Goal: Task Accomplishment & Management: Complete application form

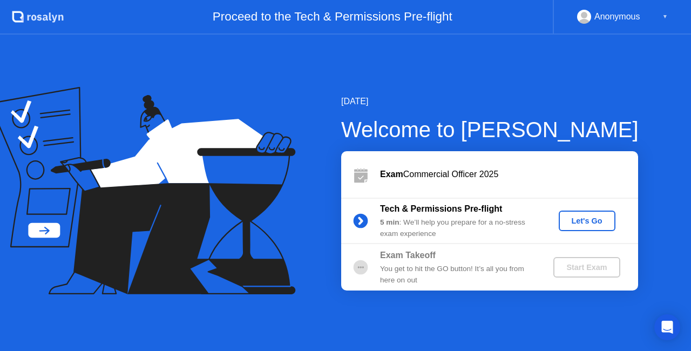
click at [574, 219] on div "Let's Go" at bounding box center [587, 220] width 48 height 9
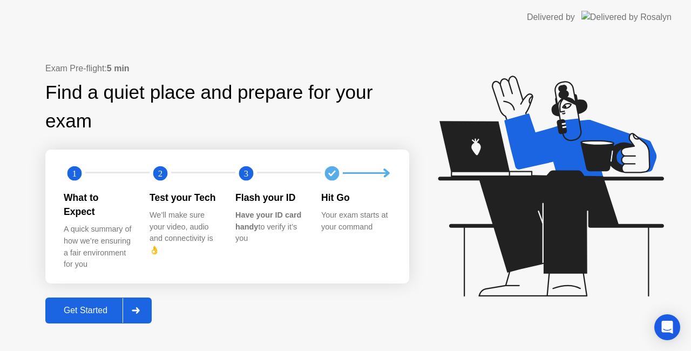
click at [103, 306] on div "Get Started" at bounding box center [86, 311] width 74 height 10
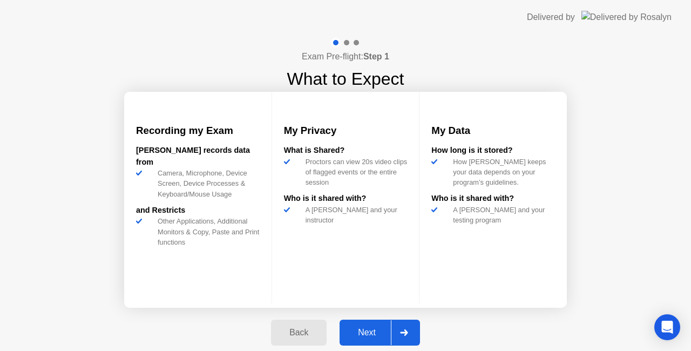
click at [373, 328] on div "Next" at bounding box center [367, 333] width 48 height 10
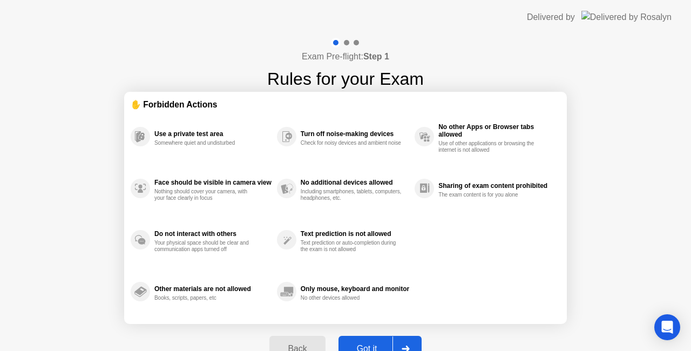
click at [372, 344] on div "Got it" at bounding box center [367, 349] width 51 height 10
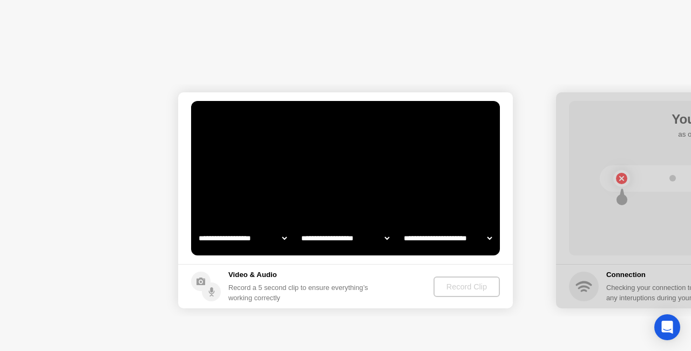
select select "**********"
select select "*******"
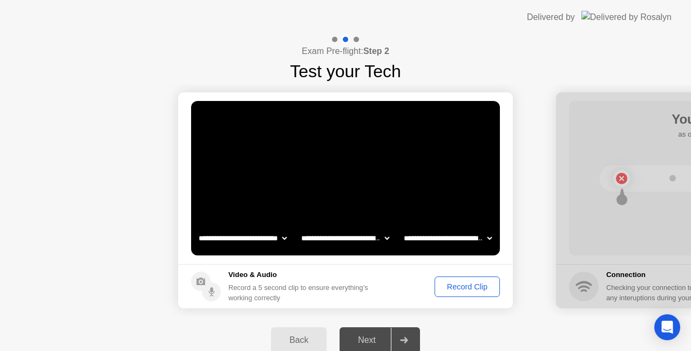
click at [468, 289] on div "Record Clip" at bounding box center [467, 286] width 58 height 9
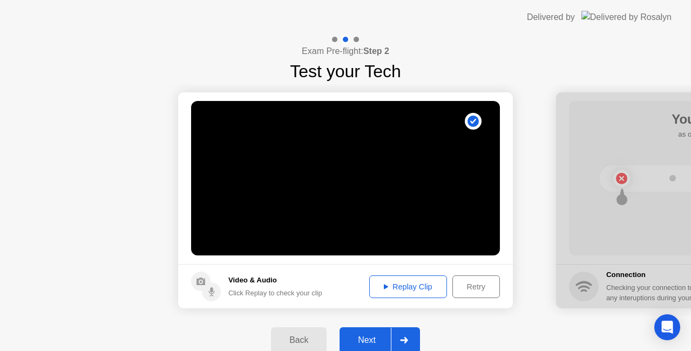
click at [361, 333] on button "Next" at bounding box center [380, 340] width 80 height 26
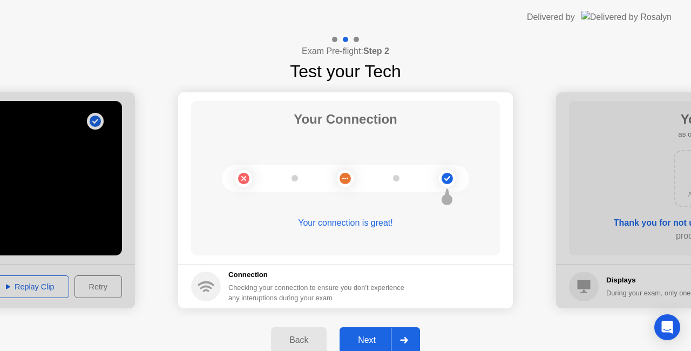
click at [361, 333] on button "Next" at bounding box center [380, 340] width 80 height 26
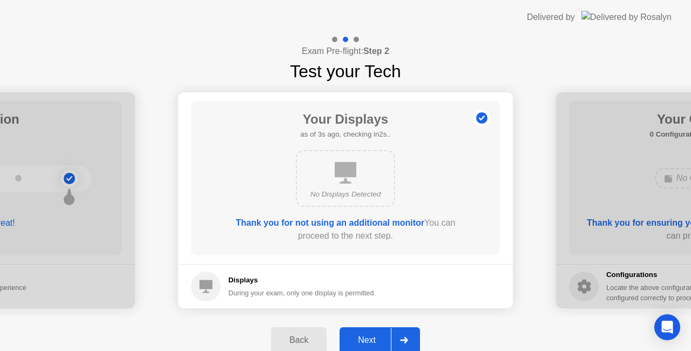
click at [361, 333] on button "Next" at bounding box center [380, 340] width 80 height 26
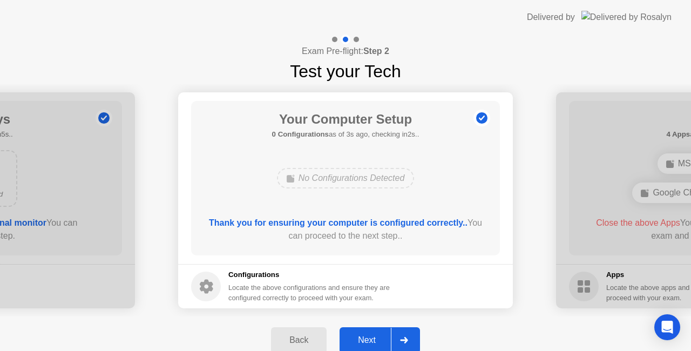
click at [361, 333] on button "Next" at bounding box center [380, 340] width 80 height 26
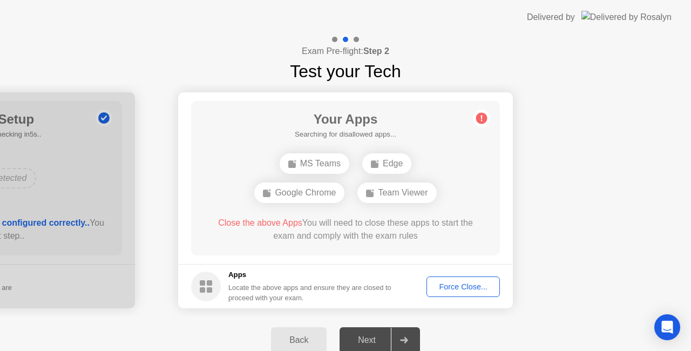
click at [457, 288] on div "Force Close..." at bounding box center [463, 286] width 66 height 9
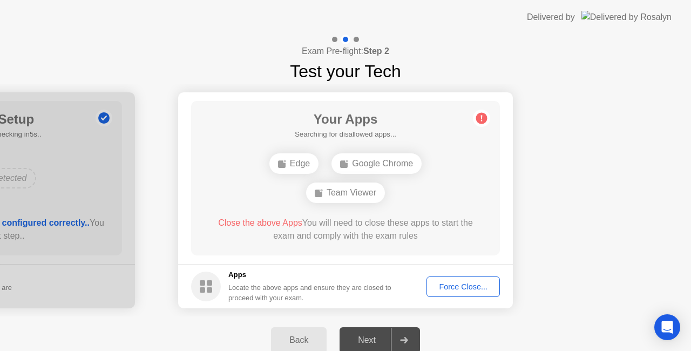
drag, startPoint x: 206, startPoint y: 288, endPoint x: 256, endPoint y: 224, distance: 81.6
click at [256, 224] on app-apps "Your Apps 2 Apps as of 0s ago, checking in5s.. Google Chrome Team Viewer Close …" at bounding box center [345, 200] width 335 height 216
click at [256, 224] on span "Close the above Apps" at bounding box center [260, 222] width 84 height 9
click at [448, 279] on button "Force Close..." at bounding box center [463, 286] width 73 height 21
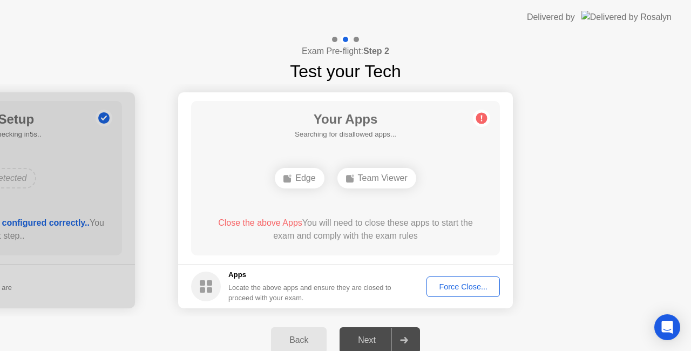
click at [448, 286] on div "Force Close..." at bounding box center [463, 286] width 66 height 9
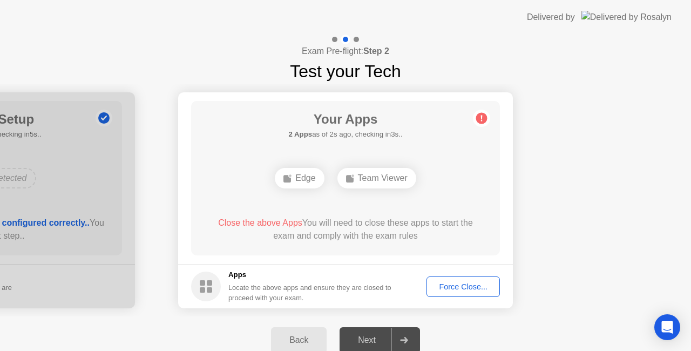
click at [454, 284] on div "Force Close..." at bounding box center [463, 286] width 66 height 9
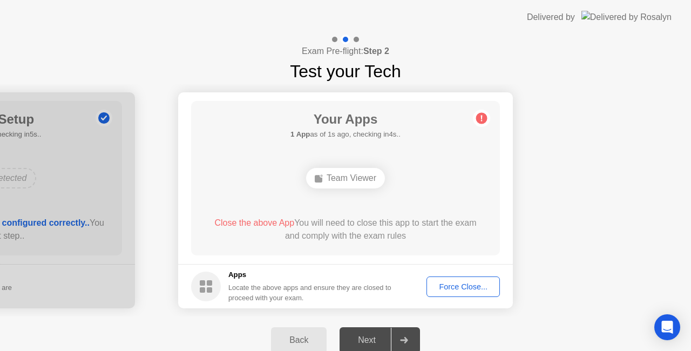
click at [442, 287] on div "Force Close..." at bounding box center [463, 286] width 66 height 9
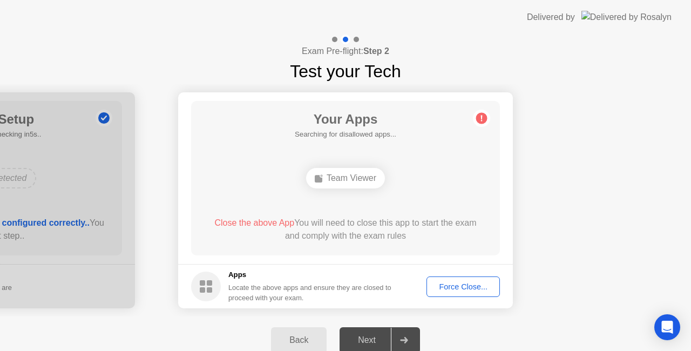
click at [456, 284] on div "Force Close..." at bounding box center [463, 286] width 66 height 9
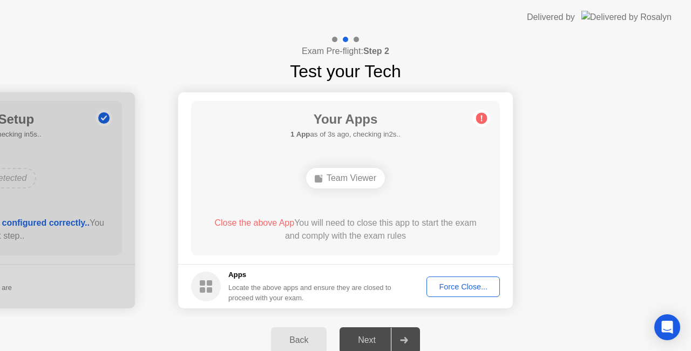
click at [451, 285] on div "Force Close..." at bounding box center [463, 286] width 66 height 9
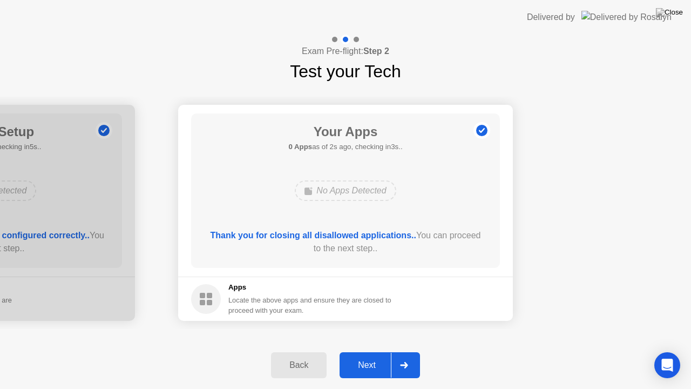
click at [363, 350] on div "Next" at bounding box center [367, 365] width 48 height 10
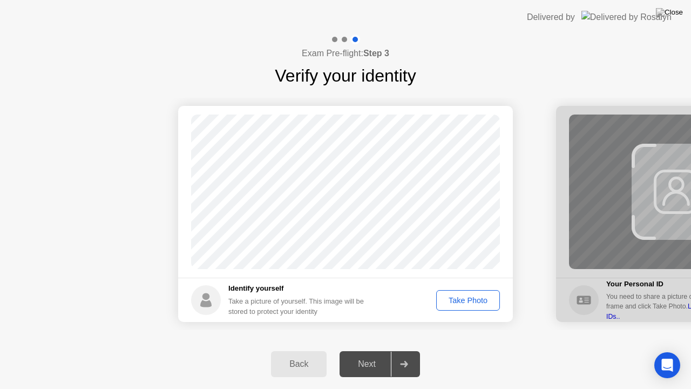
click at [462, 301] on div "Take Photo" at bounding box center [468, 300] width 56 height 9
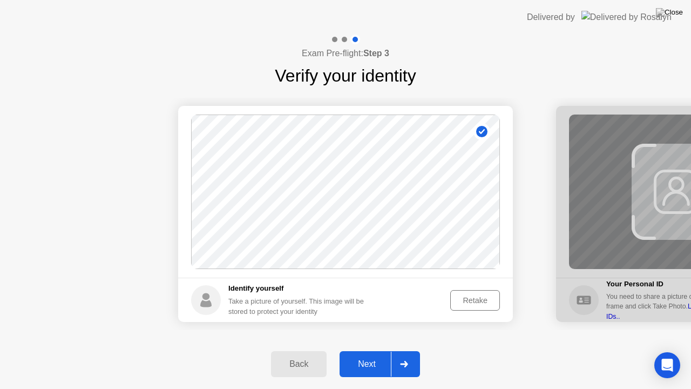
click at [370, 350] on div "Next" at bounding box center [367, 364] width 48 height 10
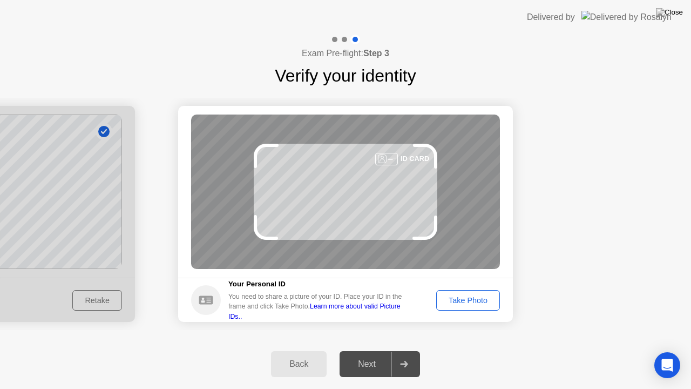
click at [478, 301] on div "Take Photo" at bounding box center [468, 300] width 56 height 9
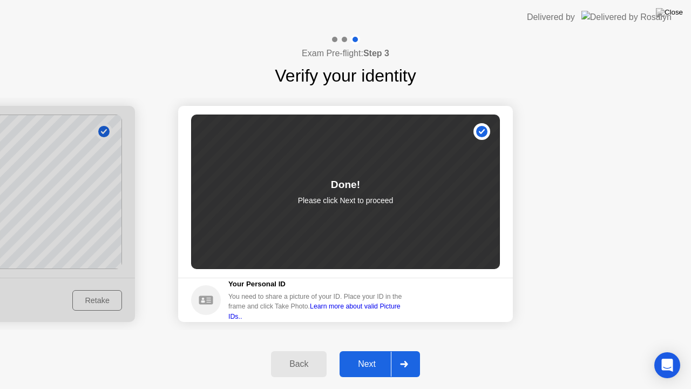
click at [365, 350] on div "Next" at bounding box center [367, 364] width 48 height 10
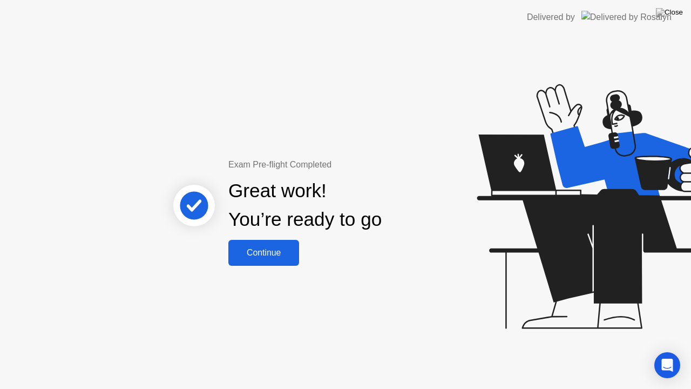
click at [274, 252] on div "Continue" at bounding box center [264, 253] width 64 height 10
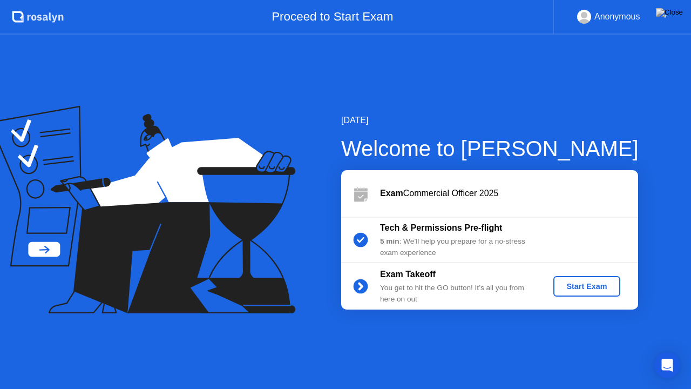
click at [579, 282] on div "Start Exam" at bounding box center [587, 286] width 58 height 9
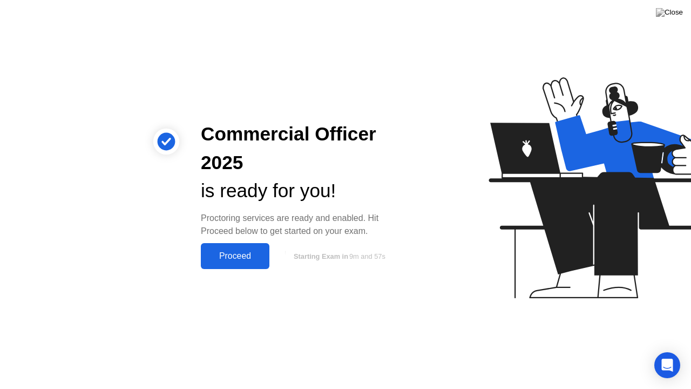
click at [242, 252] on div "Proceed" at bounding box center [235, 256] width 62 height 10
